Goal: Information Seeking & Learning: Check status

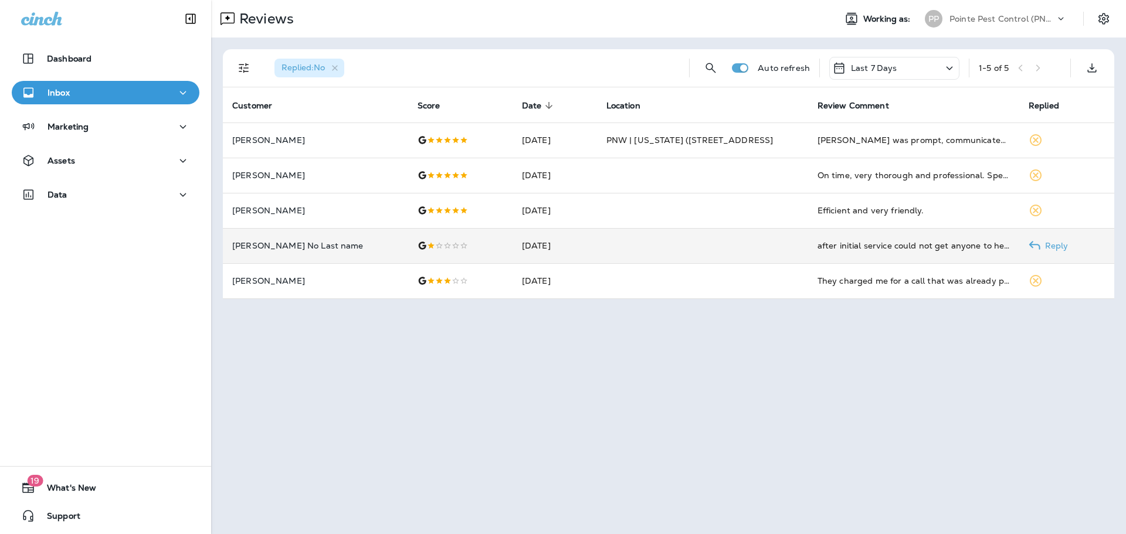
click at [512, 242] on td "[DATE]" at bounding box center [554, 245] width 84 height 35
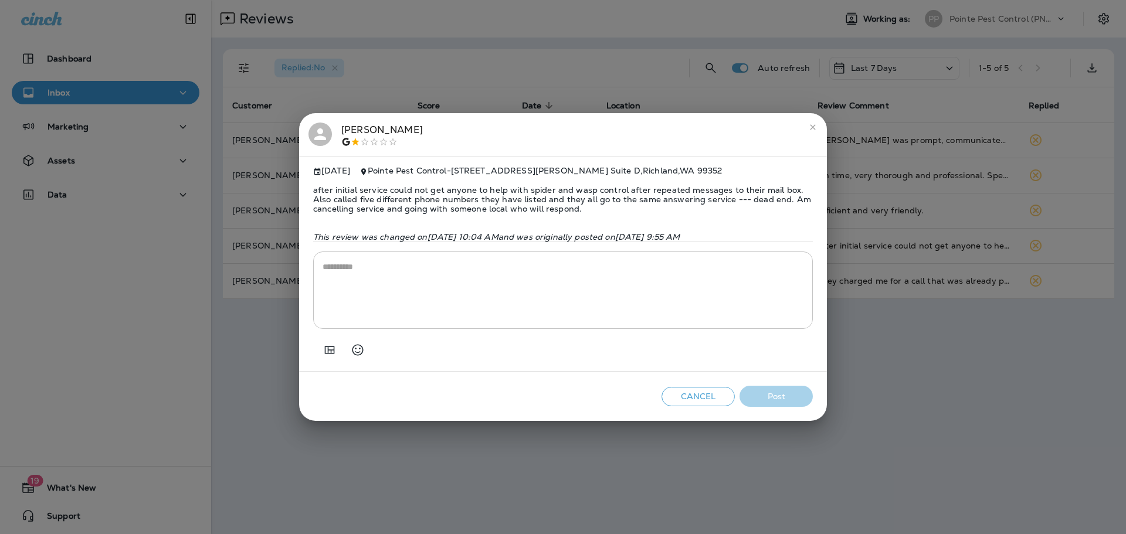
click at [328, 131] on icon at bounding box center [320, 134] width 18 height 18
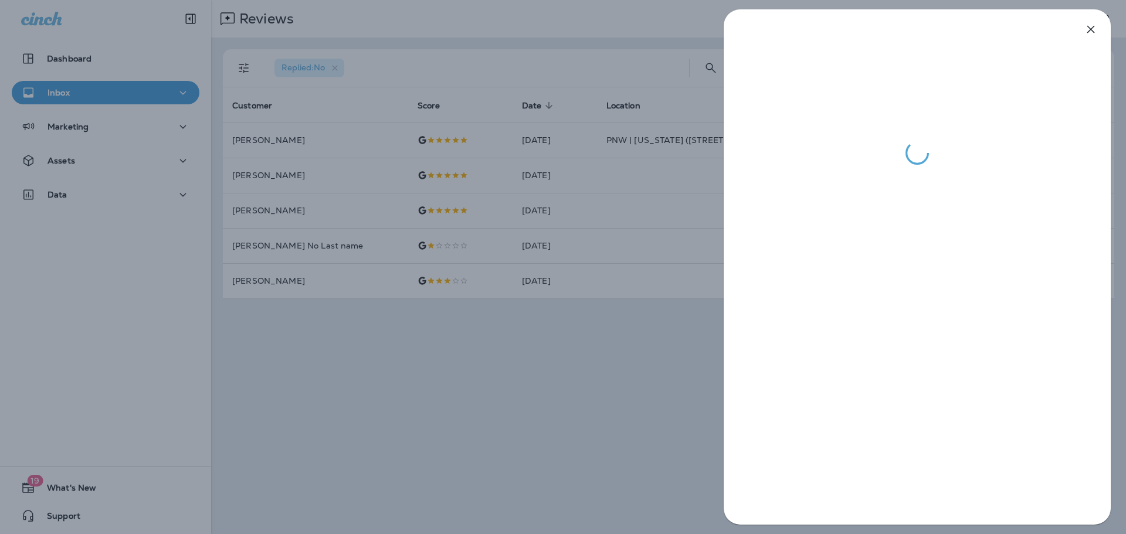
click at [522, 315] on div at bounding box center [563, 267] width 1126 height 534
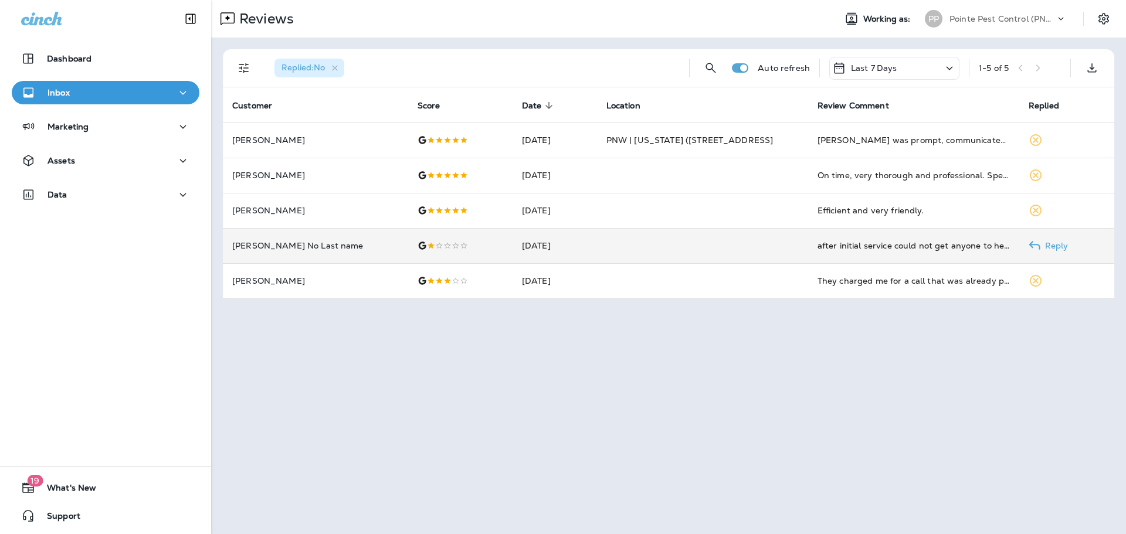
click at [547, 253] on td "[DATE]" at bounding box center [554, 245] width 84 height 35
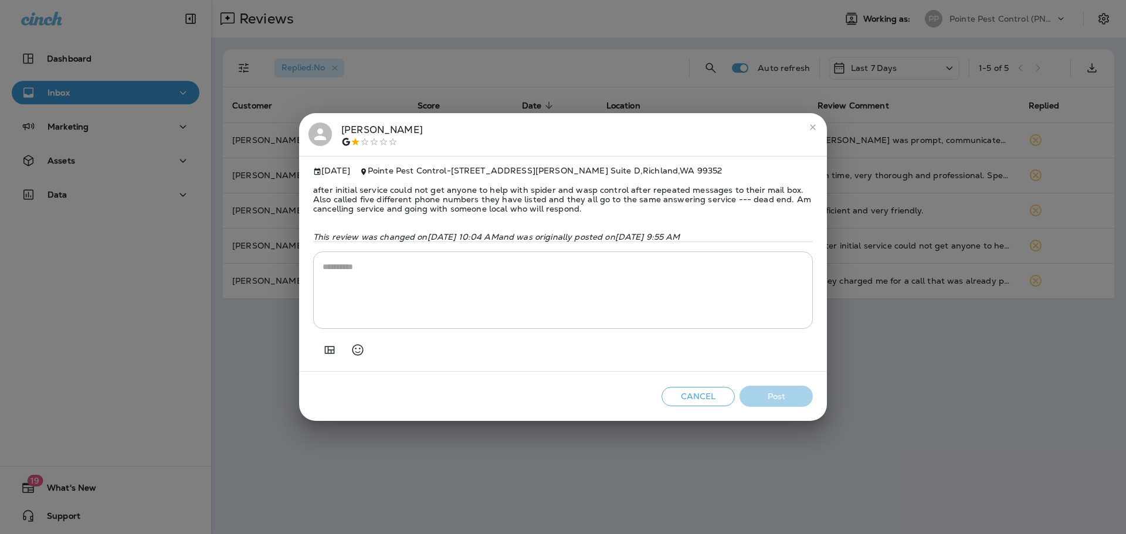
click at [503, 456] on div "[PERSON_NAME] [DATE] Pointe Pest Control - [STREET_ADDRESS][PERSON_NAME] after …" at bounding box center [563, 267] width 1126 height 534
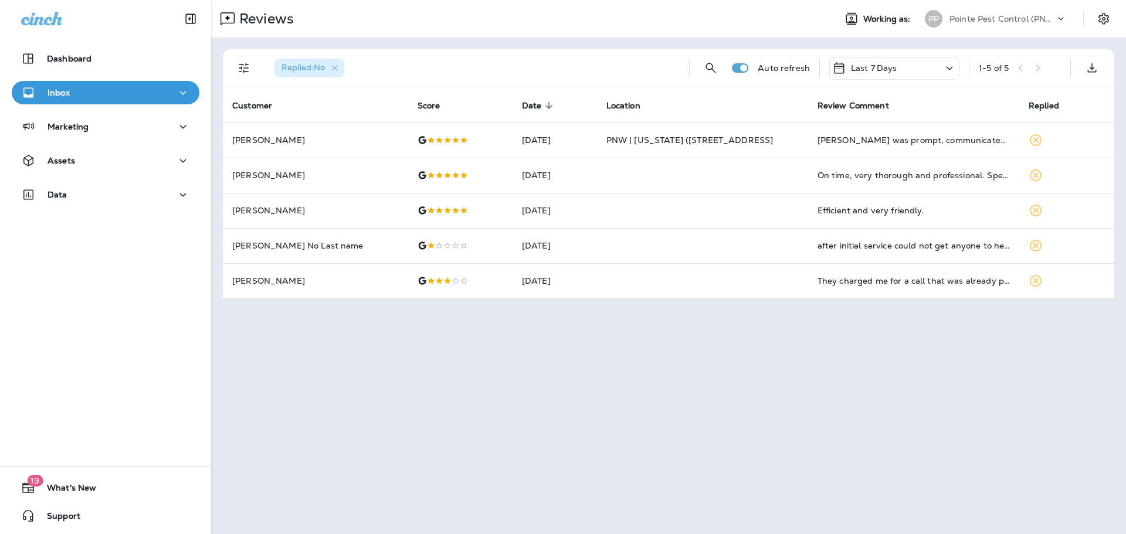
click at [957, 30] on div "PP Pointe Pest Control (PNW)" at bounding box center [996, 18] width 156 height 23
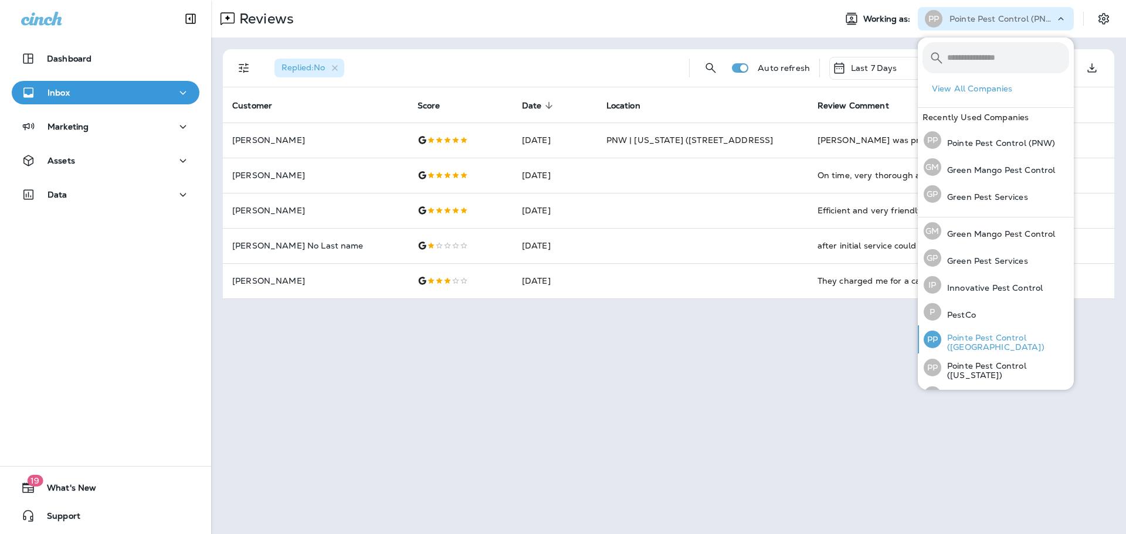
click at [1002, 341] on p "Pointe Pest Control ([GEOGRAPHIC_DATA])" at bounding box center [1005, 342] width 128 height 19
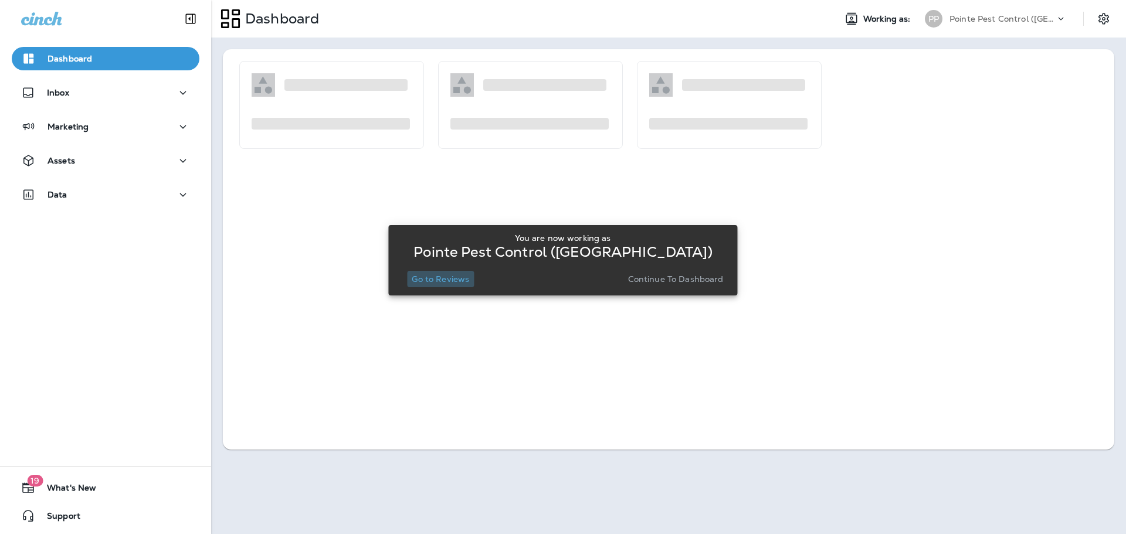
click at [453, 281] on p "Go to Reviews" at bounding box center [440, 278] width 57 height 9
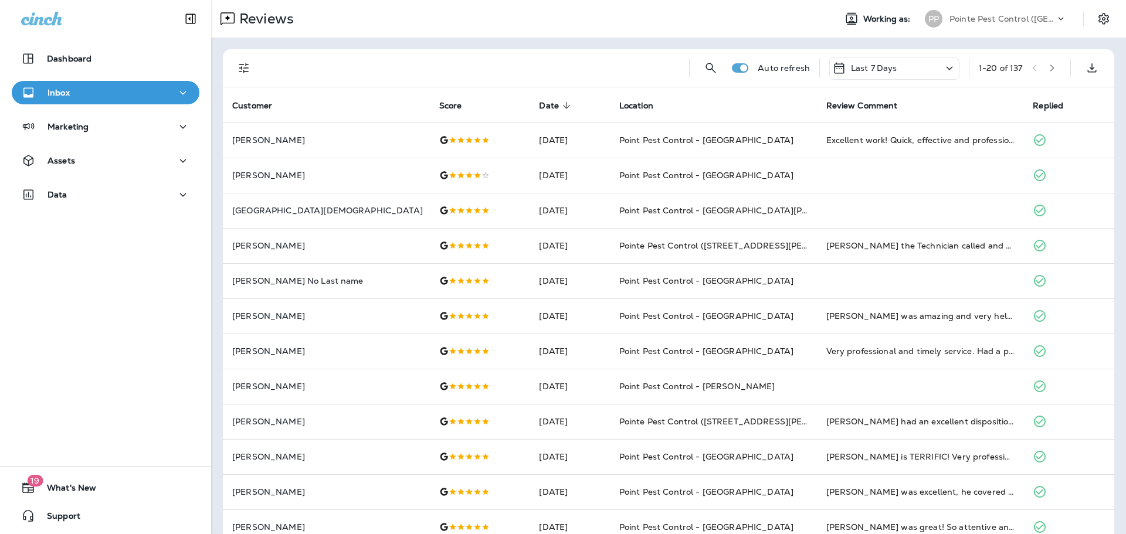
click at [242, 77] on button "Filters" at bounding box center [243, 67] width 23 height 23
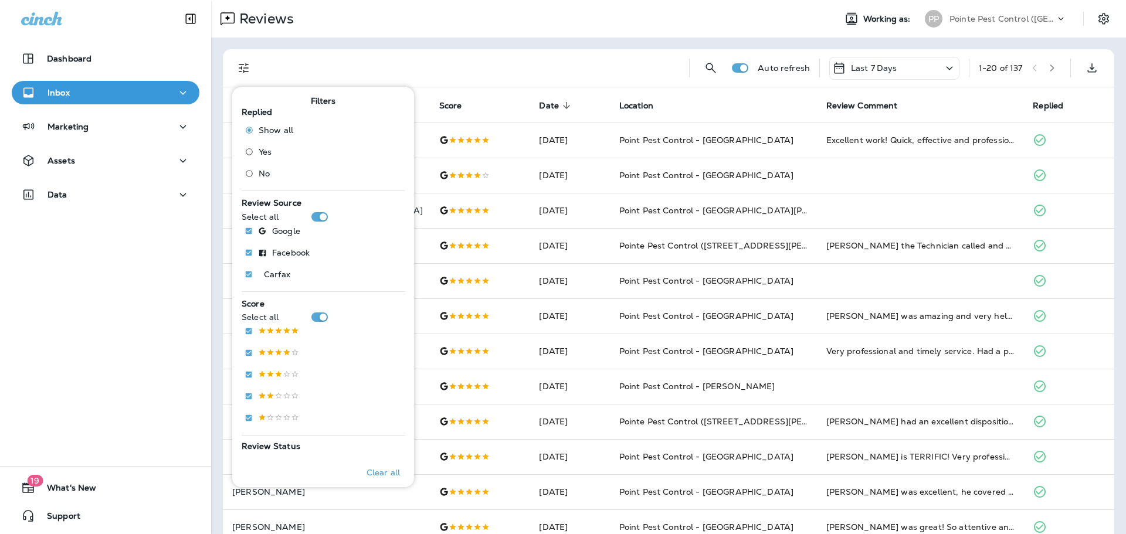
click at [259, 175] on span "No" at bounding box center [264, 173] width 11 height 9
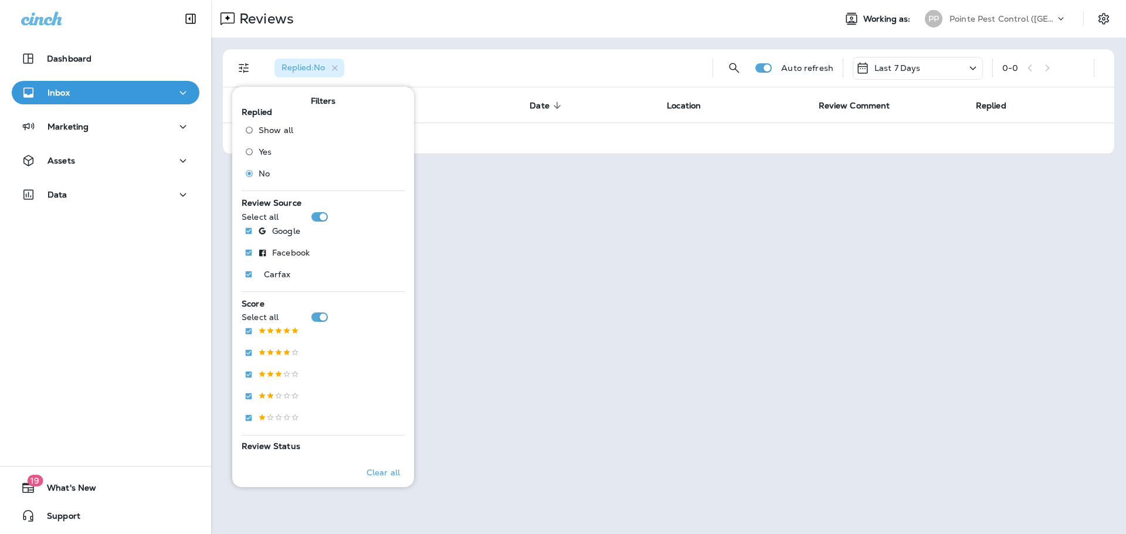
click at [525, 48] on div "Replied : No Auto refresh Last 7 Days 0 - 0 Customer Score Date sorted descendi…" at bounding box center [668, 102] width 915 height 128
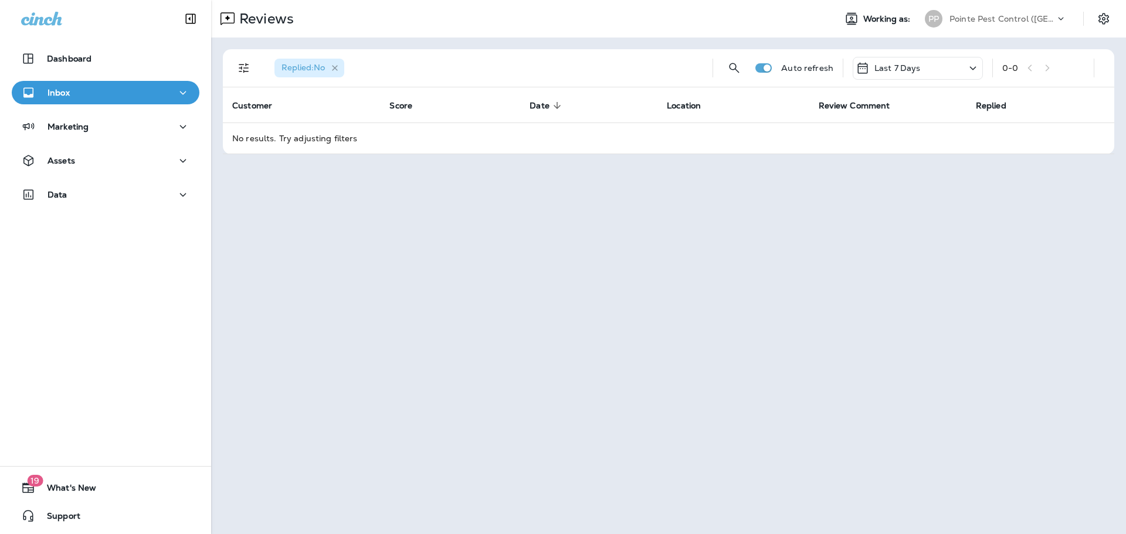
click at [335, 66] on icon "button" at bounding box center [335, 68] width 6 height 6
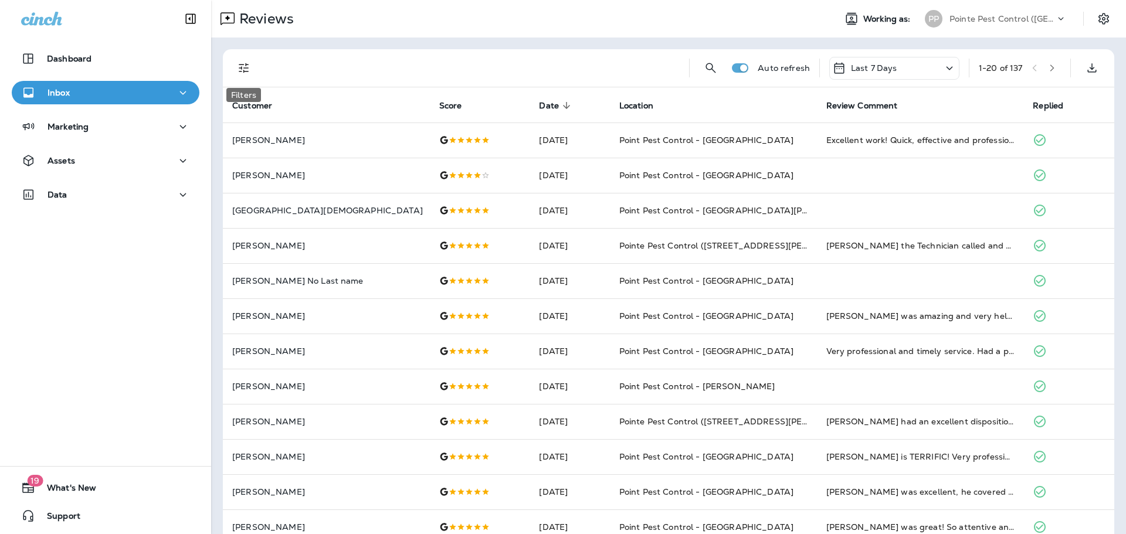
click at [237, 67] on icon "Filters" at bounding box center [244, 68] width 14 height 14
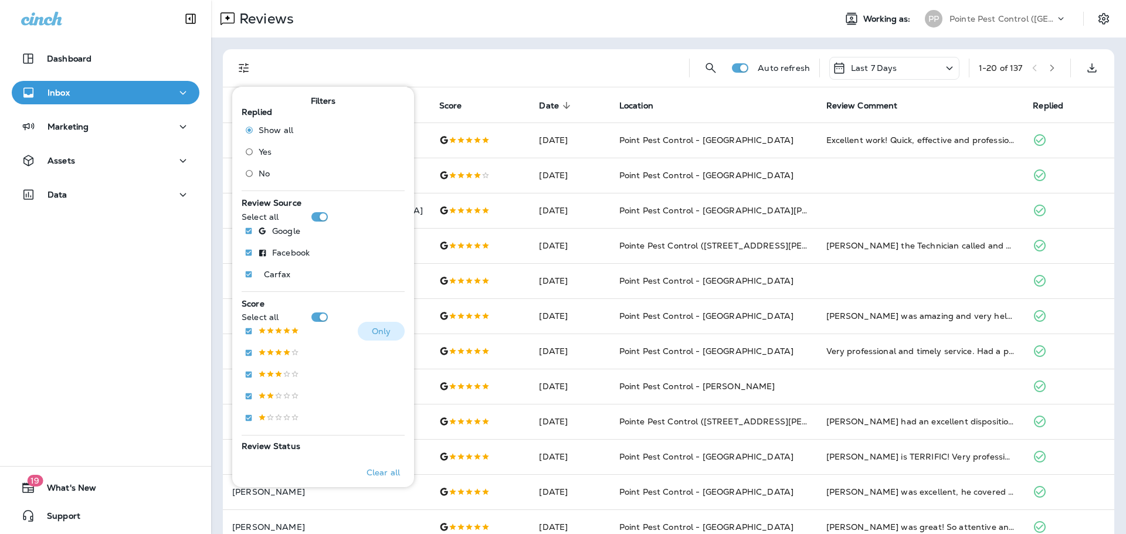
click at [291, 329] on p at bounding box center [278, 332] width 41 height 10
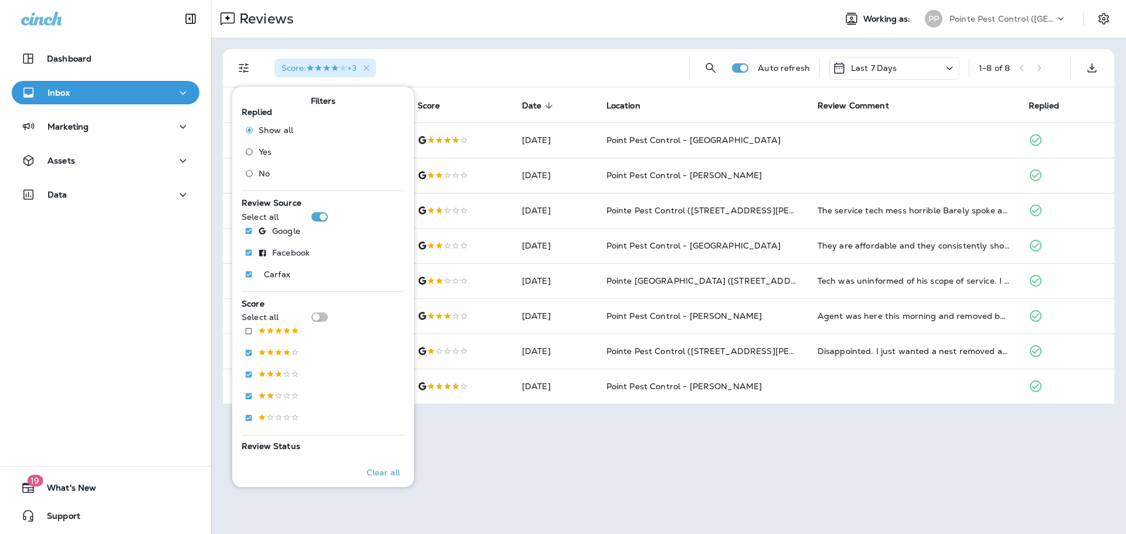
click at [522, 33] on div "Reviews Working as: PP Pointe Pest Control ([GEOGRAPHIC_DATA])" at bounding box center [668, 19] width 915 height 38
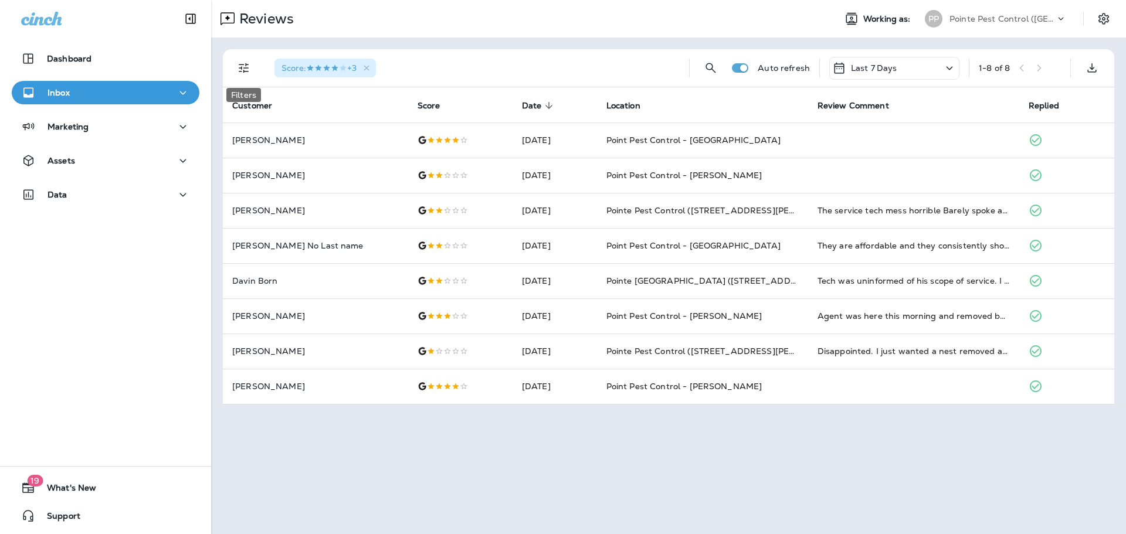
click at [239, 64] on icon "Filters" at bounding box center [244, 68] width 10 height 10
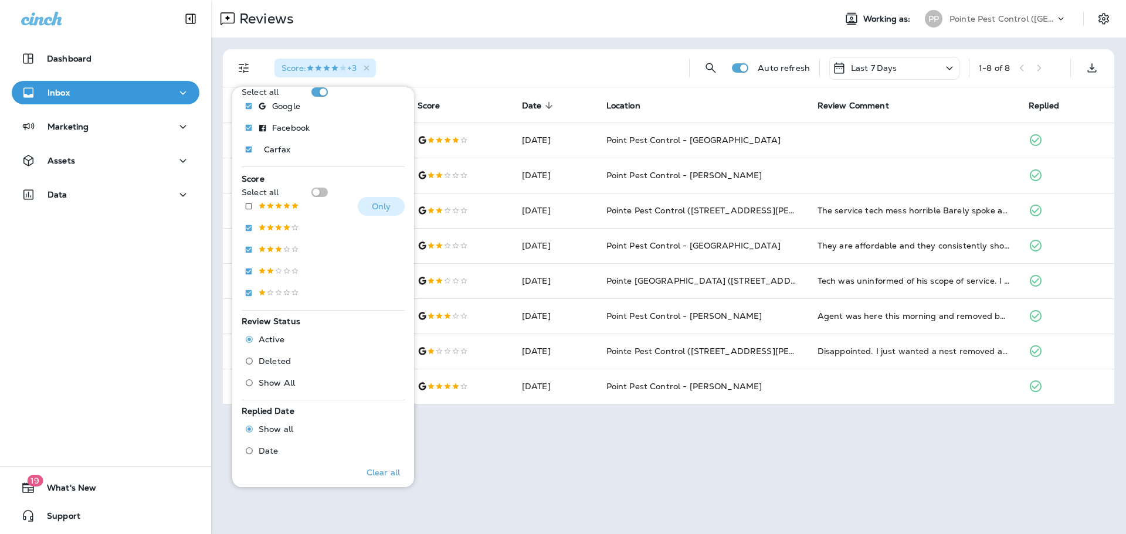
scroll to position [126, 0]
click at [268, 361] on span "Deleted" at bounding box center [275, 359] width 32 height 9
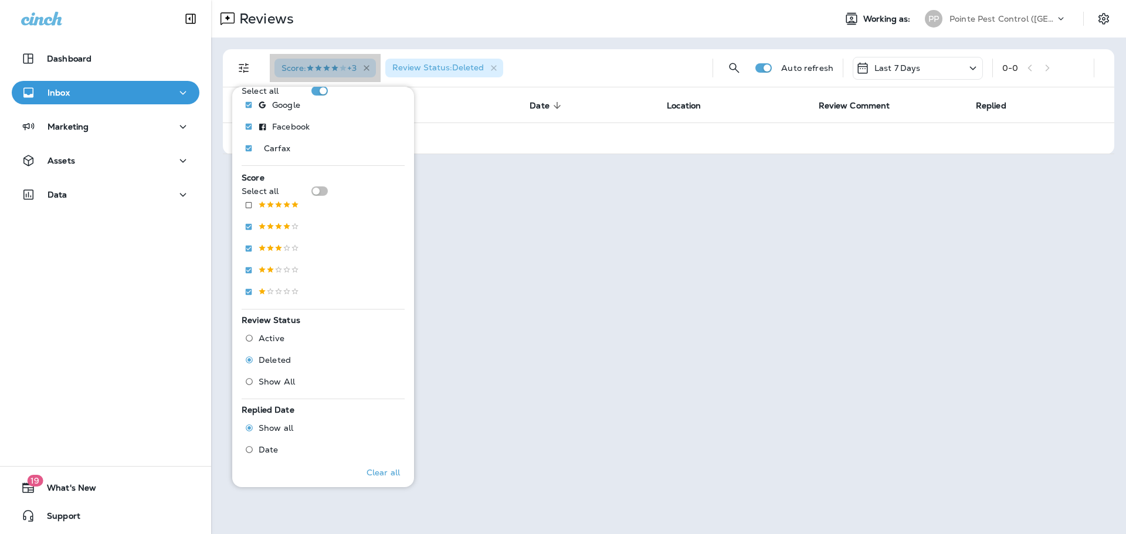
click at [371, 70] on icon "button" at bounding box center [367, 68] width 10 height 10
click at [583, 40] on div "Review Status : Deleted Auto refresh Last 7 Days 0 - 0 Customer Score Date sort…" at bounding box center [668, 102] width 915 height 128
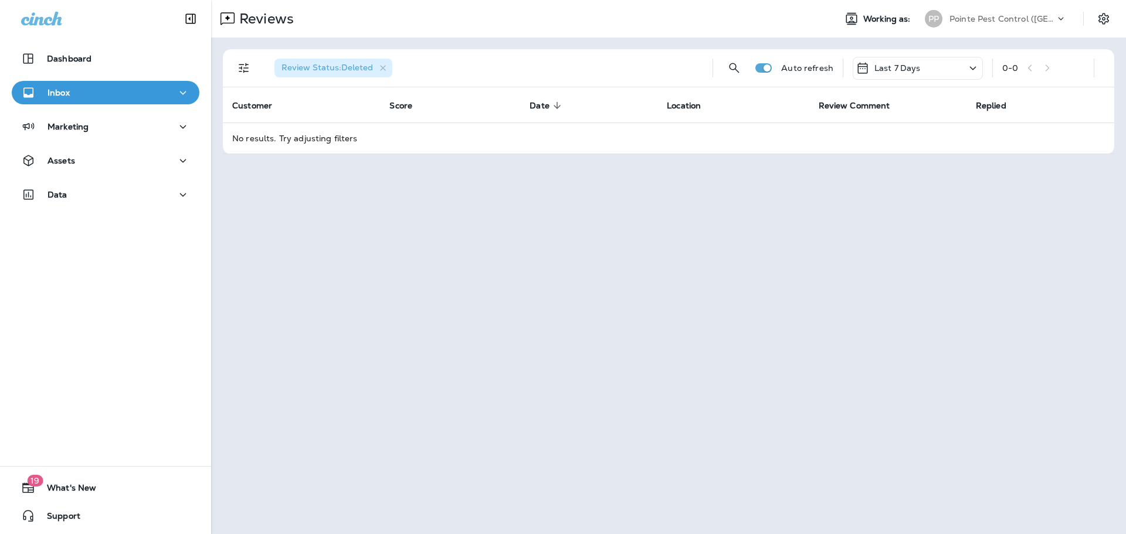
click at [1036, 16] on p "Pointe Pest Control ([GEOGRAPHIC_DATA])" at bounding box center [1002, 18] width 106 height 9
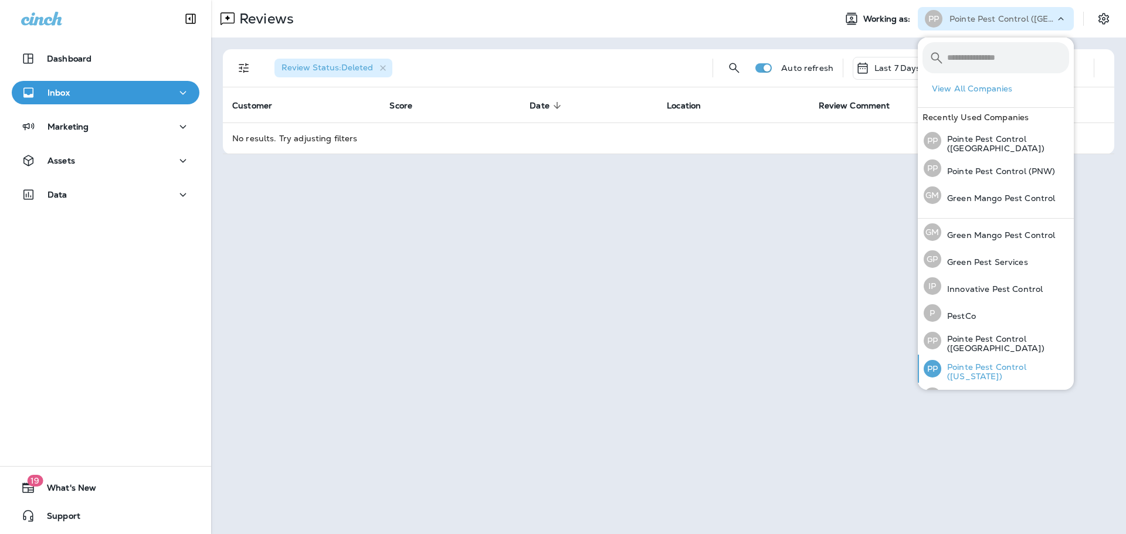
click at [1009, 367] on p "Pointe Pest Control ([US_STATE])" at bounding box center [1005, 371] width 128 height 19
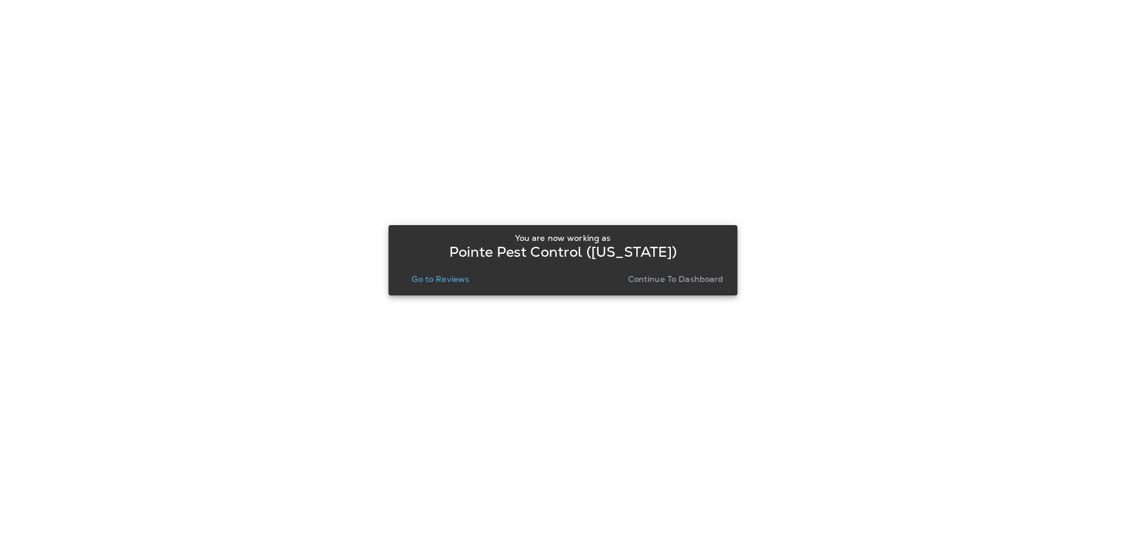
click at [453, 271] on button "Go to Reviews" at bounding box center [440, 279] width 67 height 16
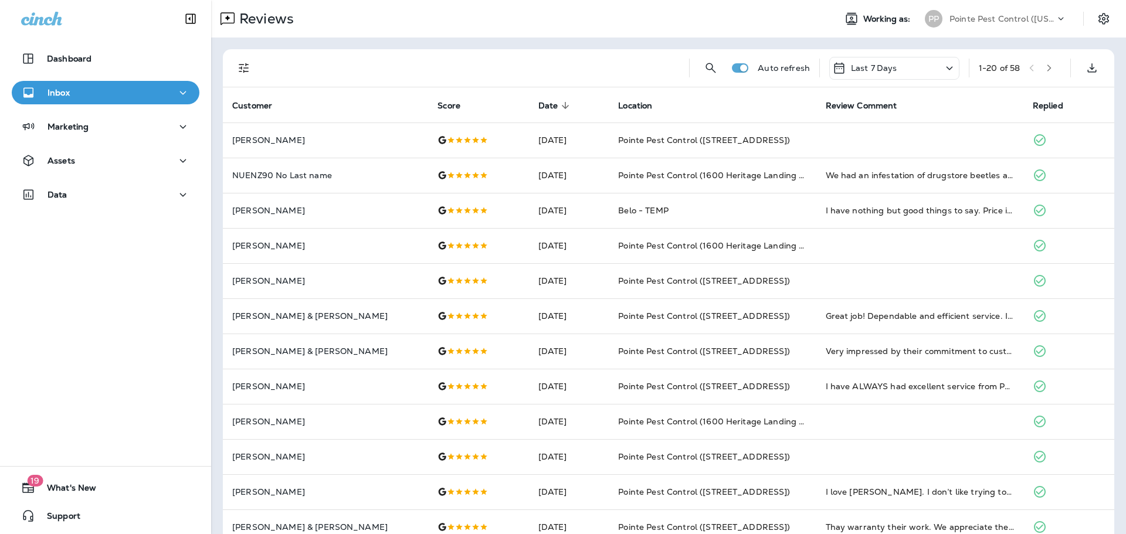
click at [240, 63] on icon "Filters" at bounding box center [244, 68] width 14 height 14
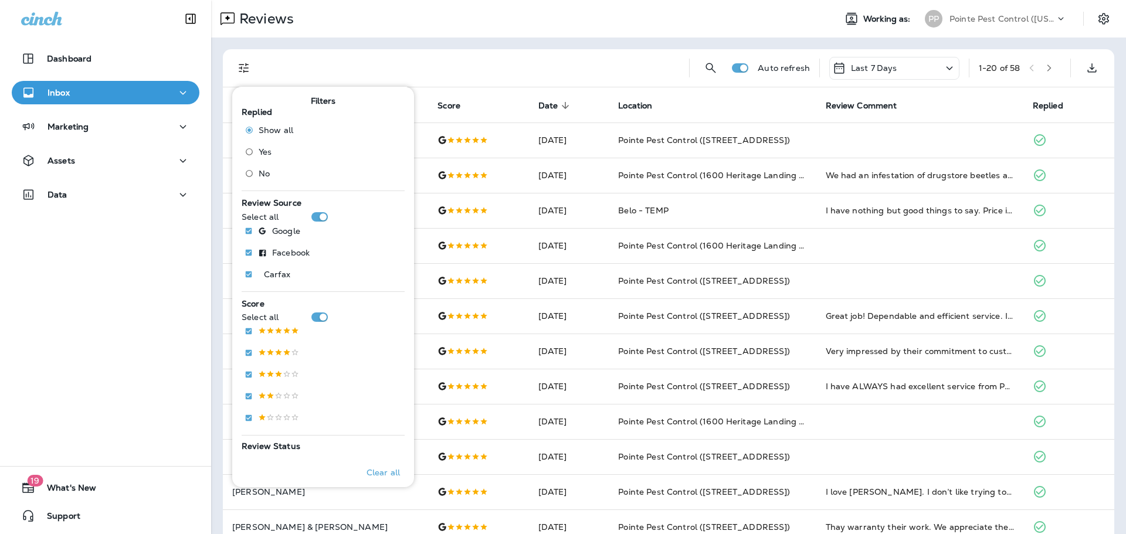
click at [263, 166] on label "No" at bounding box center [266, 173] width 53 height 19
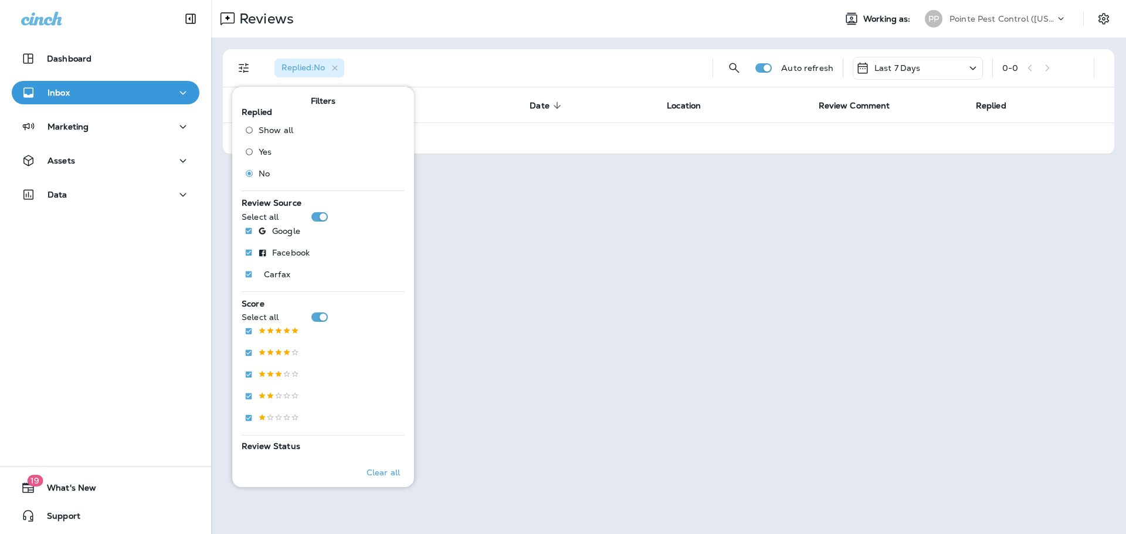
click at [1008, 11] on div "Pointe Pest Control ([US_STATE])" at bounding box center [1002, 19] width 106 height 18
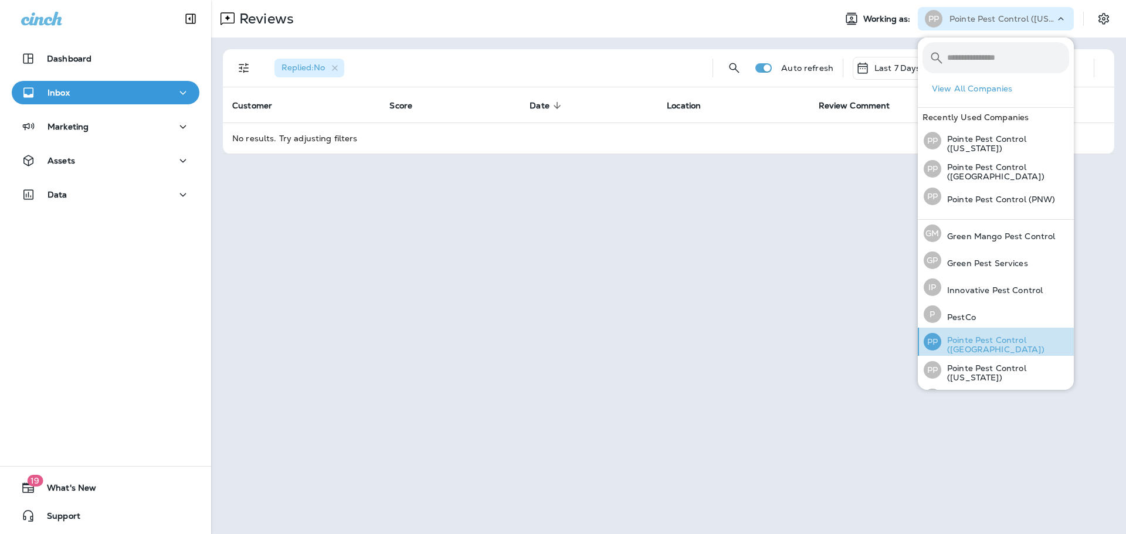
click at [1031, 338] on p "Pointe Pest Control ([GEOGRAPHIC_DATA])" at bounding box center [1005, 344] width 128 height 19
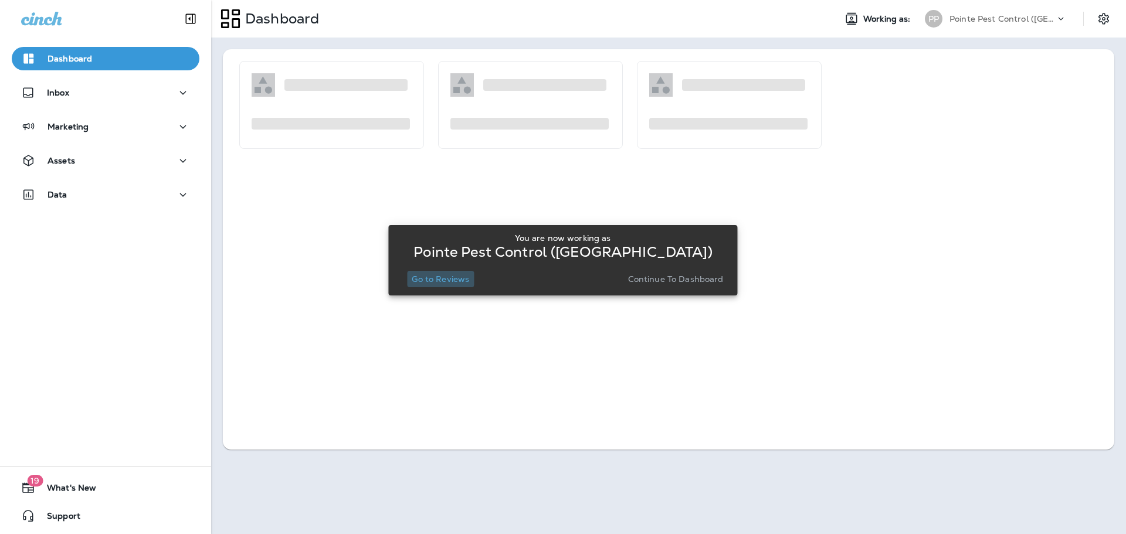
click at [438, 274] on p "Go to Reviews" at bounding box center [440, 278] width 57 height 9
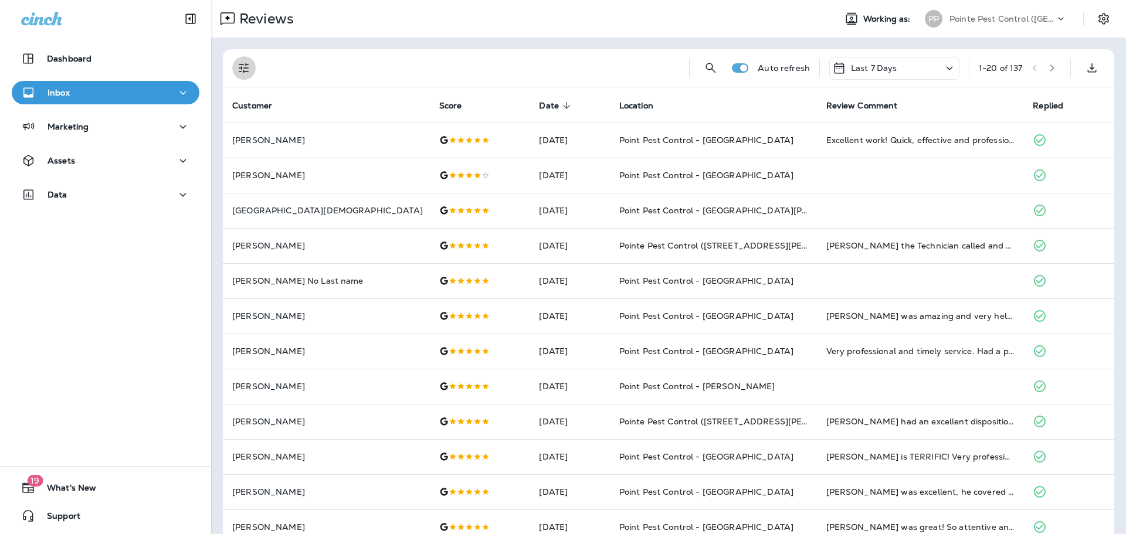
click at [254, 69] on button "Filters" at bounding box center [243, 67] width 23 height 23
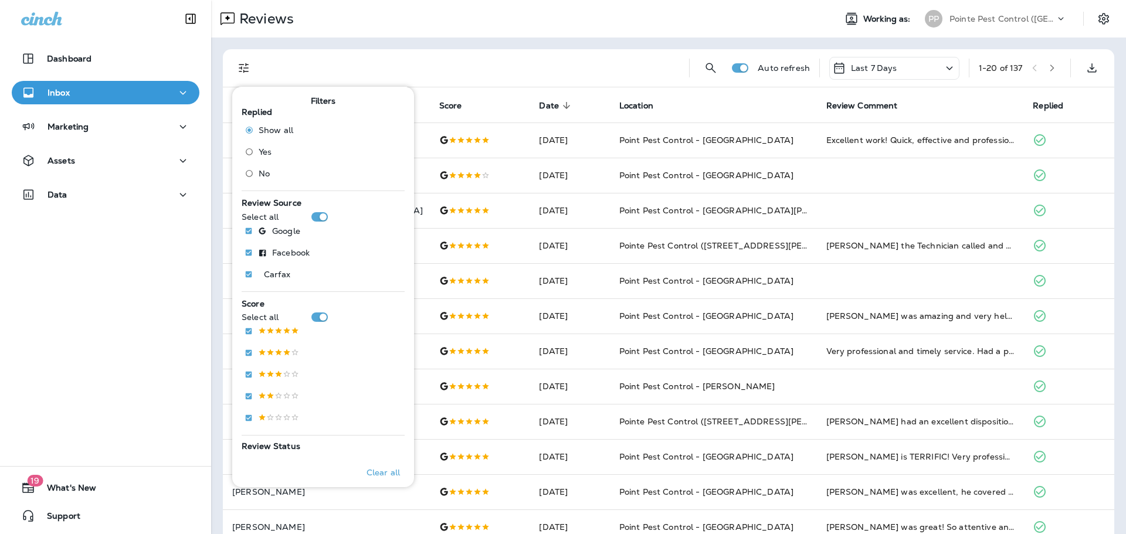
click at [510, 58] on div at bounding box center [472, 68] width 415 height 38
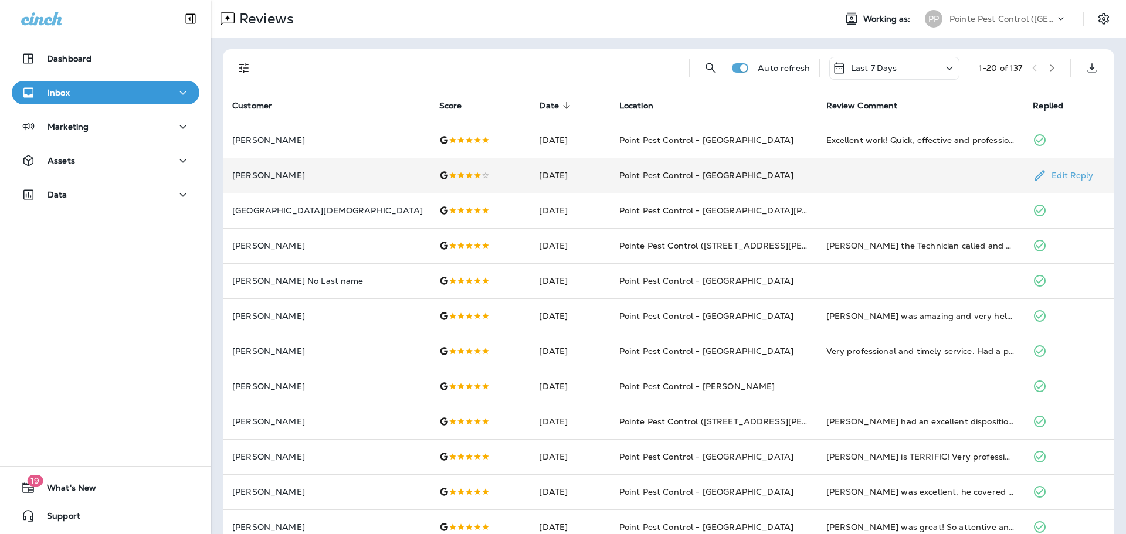
click at [463, 176] on td at bounding box center [480, 175] width 100 height 35
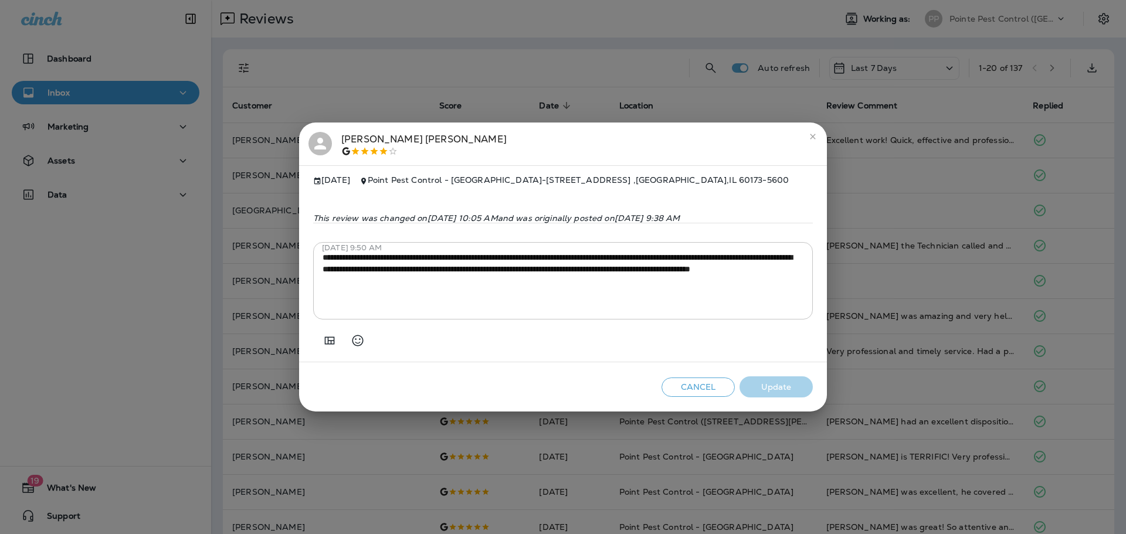
click at [324, 140] on icon at bounding box center [320, 144] width 18 height 18
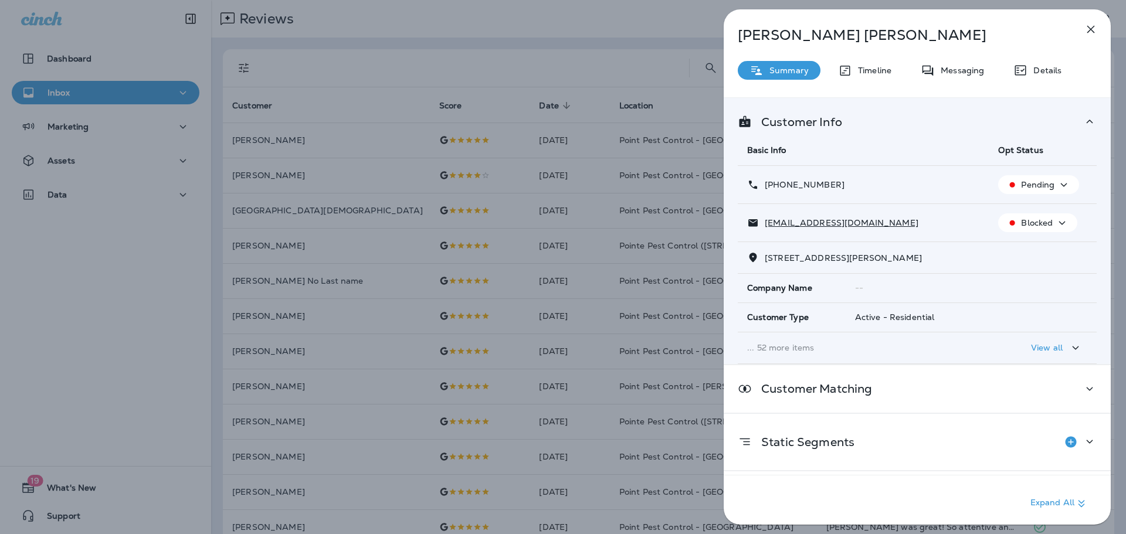
click at [435, 201] on div "[PERSON_NAME] Summary Timeline Messaging Details Customer Info Basic Info Opt S…" at bounding box center [563, 267] width 1126 height 534
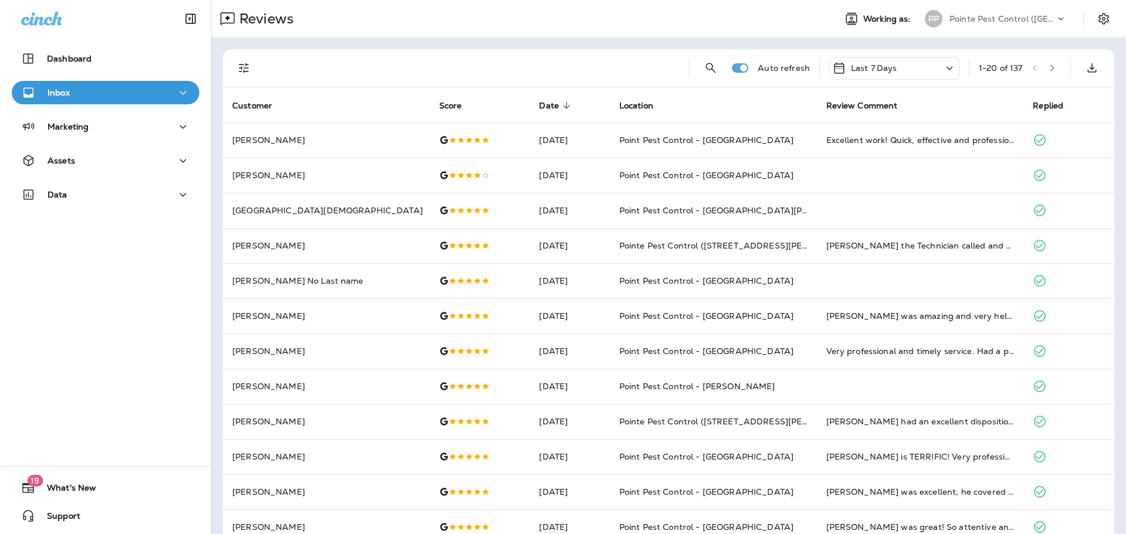
drag, startPoint x: 1016, startPoint y: 5, endPoint x: 1021, endPoint y: 50, distance: 45.4
click at [1016, 5] on div "Reviews Working as: PP Pointe Pest Control ([GEOGRAPHIC_DATA])" at bounding box center [668, 19] width 915 height 38
drag, startPoint x: 986, startPoint y: 17, endPoint x: 989, endPoint y: 22, distance: 6.3
click at [986, 17] on p "Pointe Pest Control ([GEOGRAPHIC_DATA])" at bounding box center [1002, 18] width 106 height 9
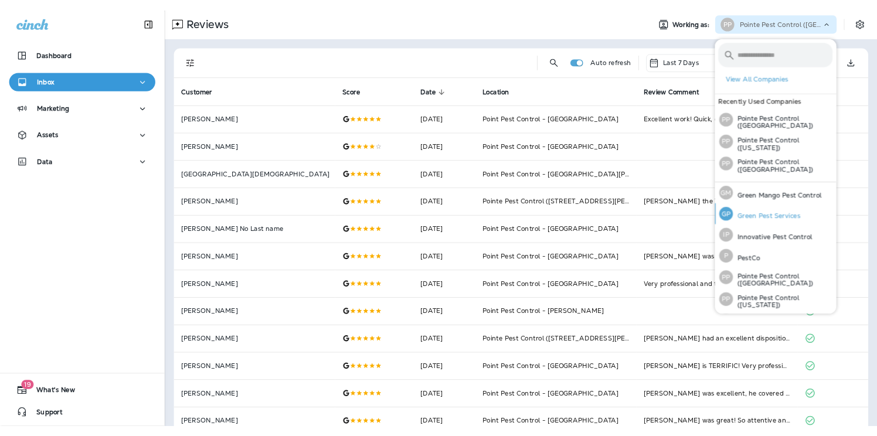
scroll to position [48, 0]
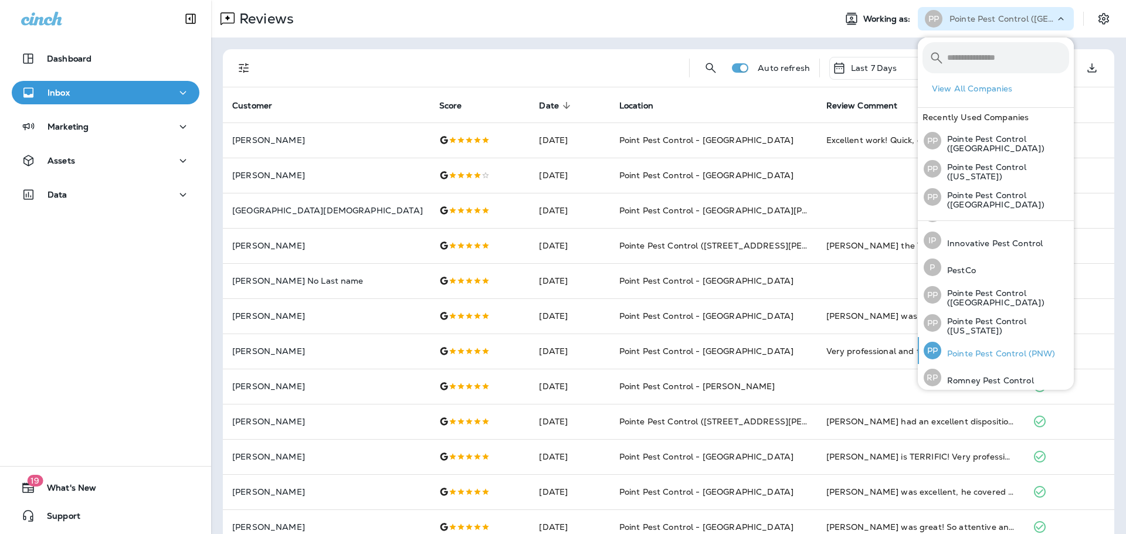
click at [991, 349] on p "Pointe Pest Control (PNW)" at bounding box center [998, 353] width 114 height 9
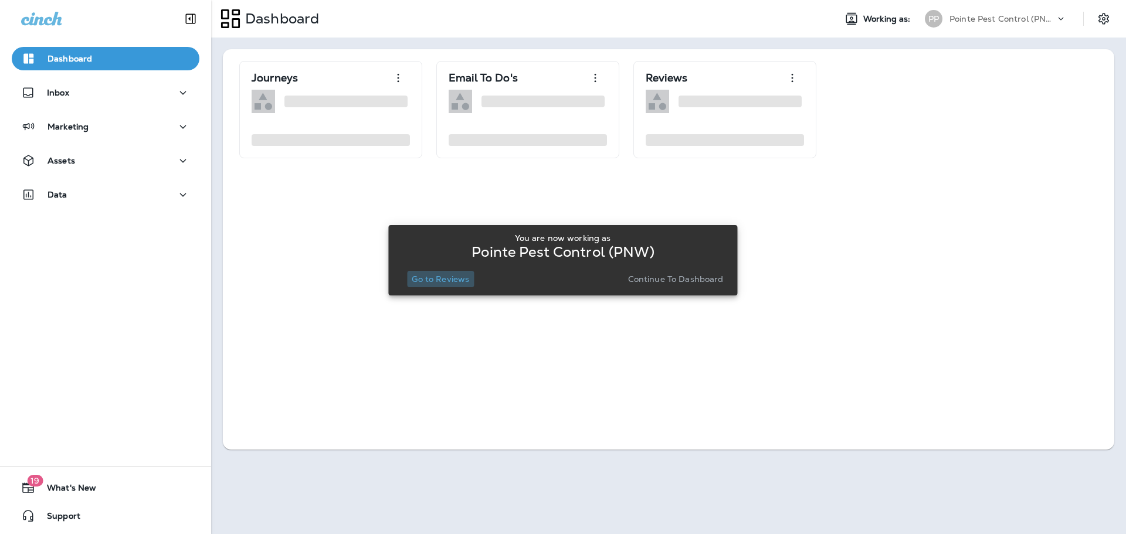
click at [445, 280] on p "Go to Reviews" at bounding box center [440, 278] width 57 height 9
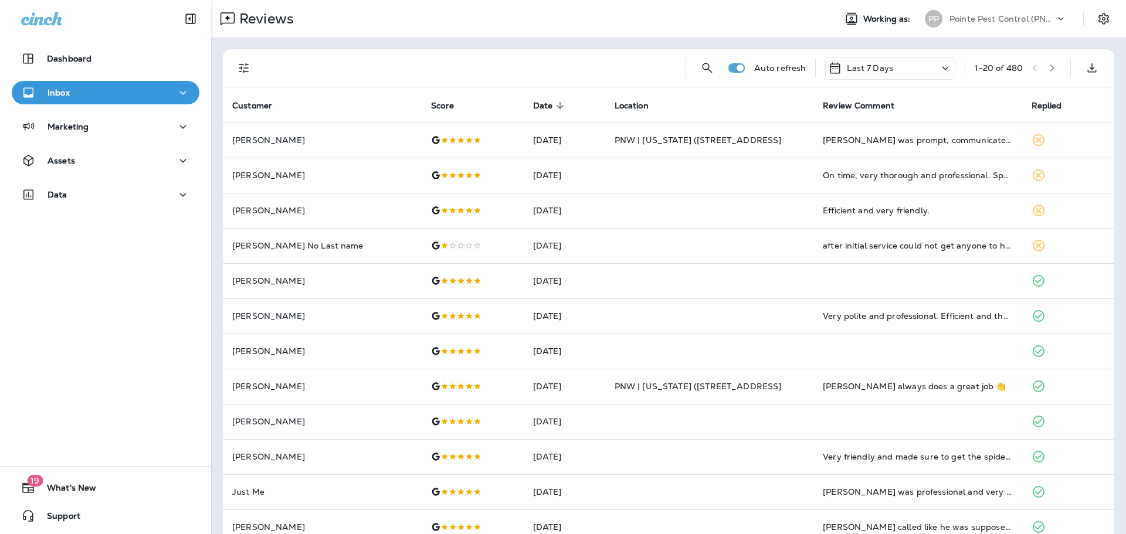
click at [239, 64] on icon "Filters" at bounding box center [244, 68] width 14 height 14
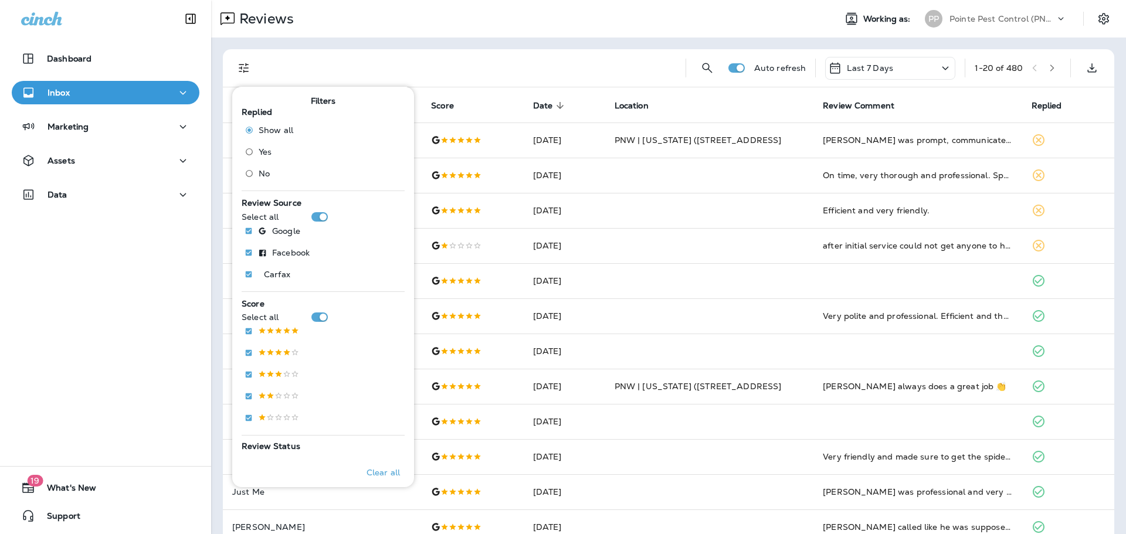
click at [238, 171] on div "Filters Replied Show all Yes No Review Source Select all Google Facebook .st0{f…" at bounding box center [323, 531] width 172 height 881
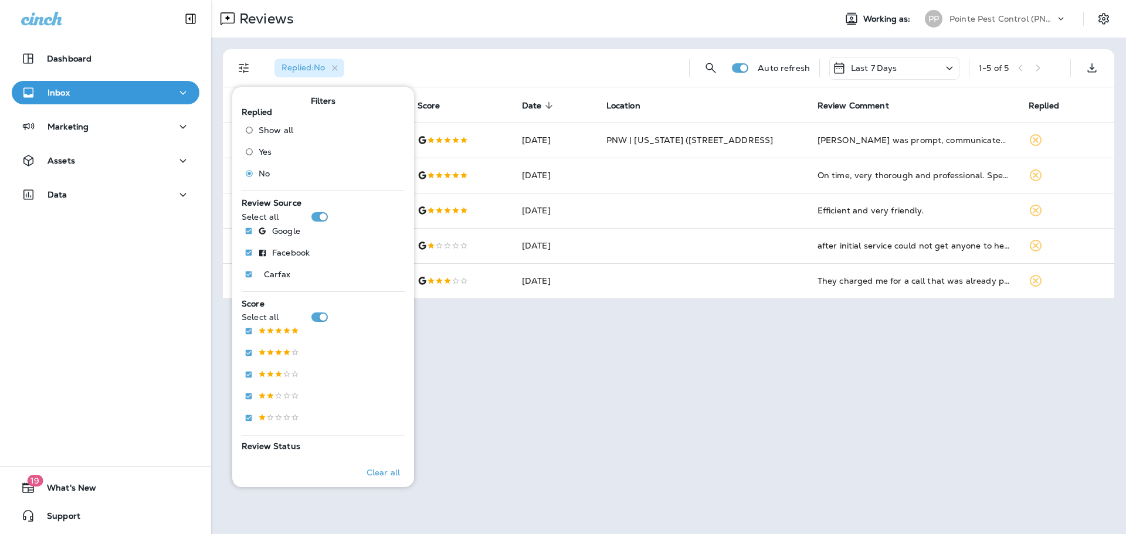
click at [427, 331] on div "Reviews Working as: PP Pointe Pest Control (PNW) Replied : No Auto refresh Last…" at bounding box center [668, 267] width 915 height 534
